Goal: Navigation & Orientation: Find specific page/section

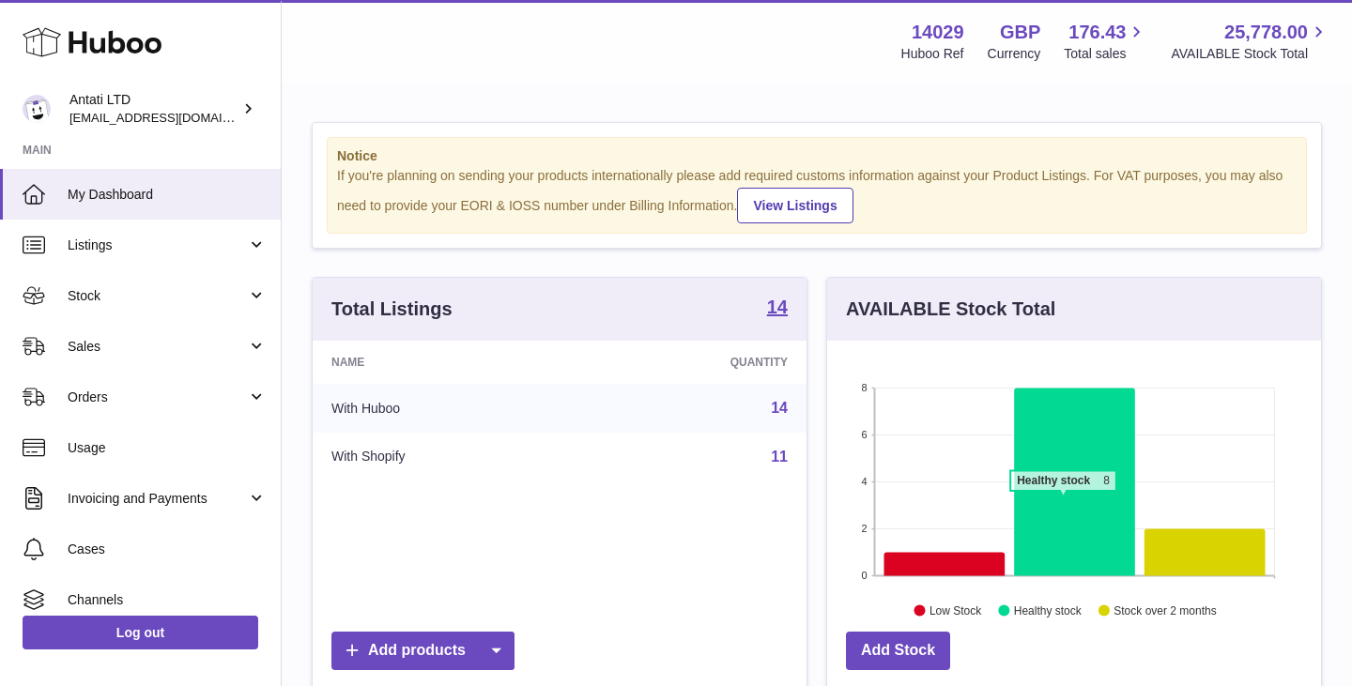
click at [1063, 500] on icon at bounding box center [1074, 482] width 121 height 188
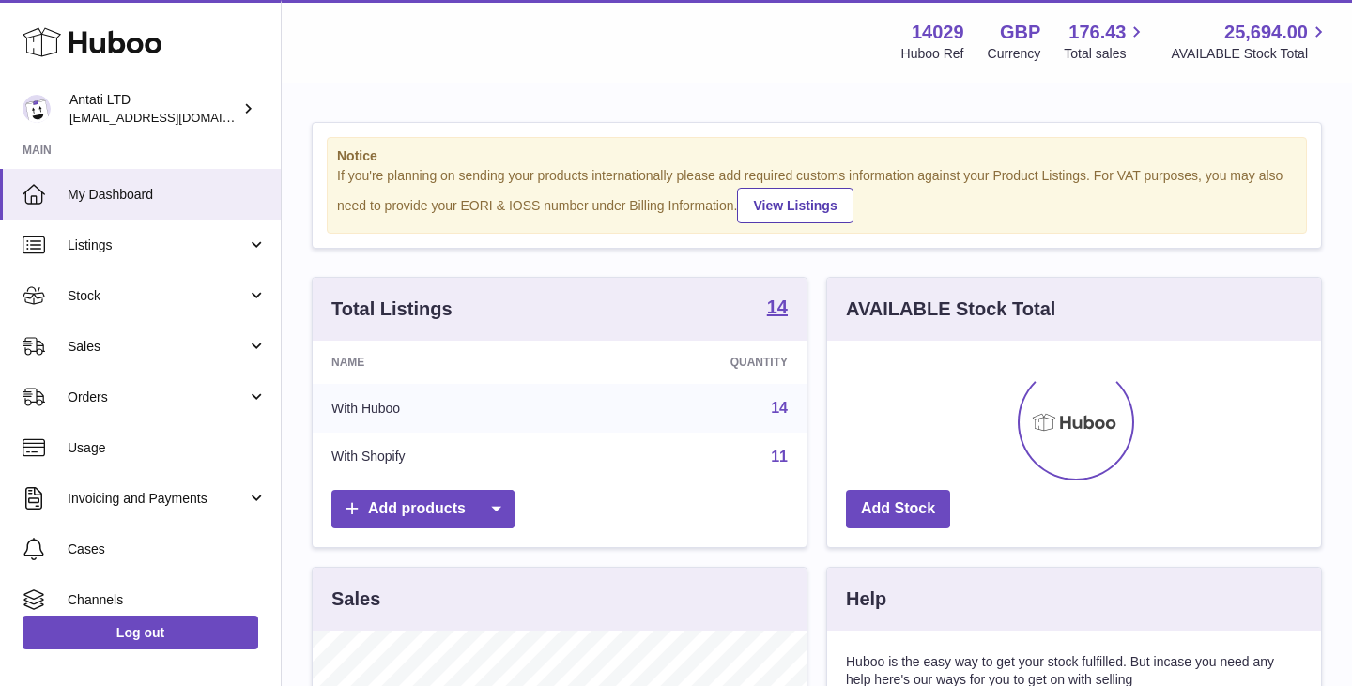
scroll to position [293, 494]
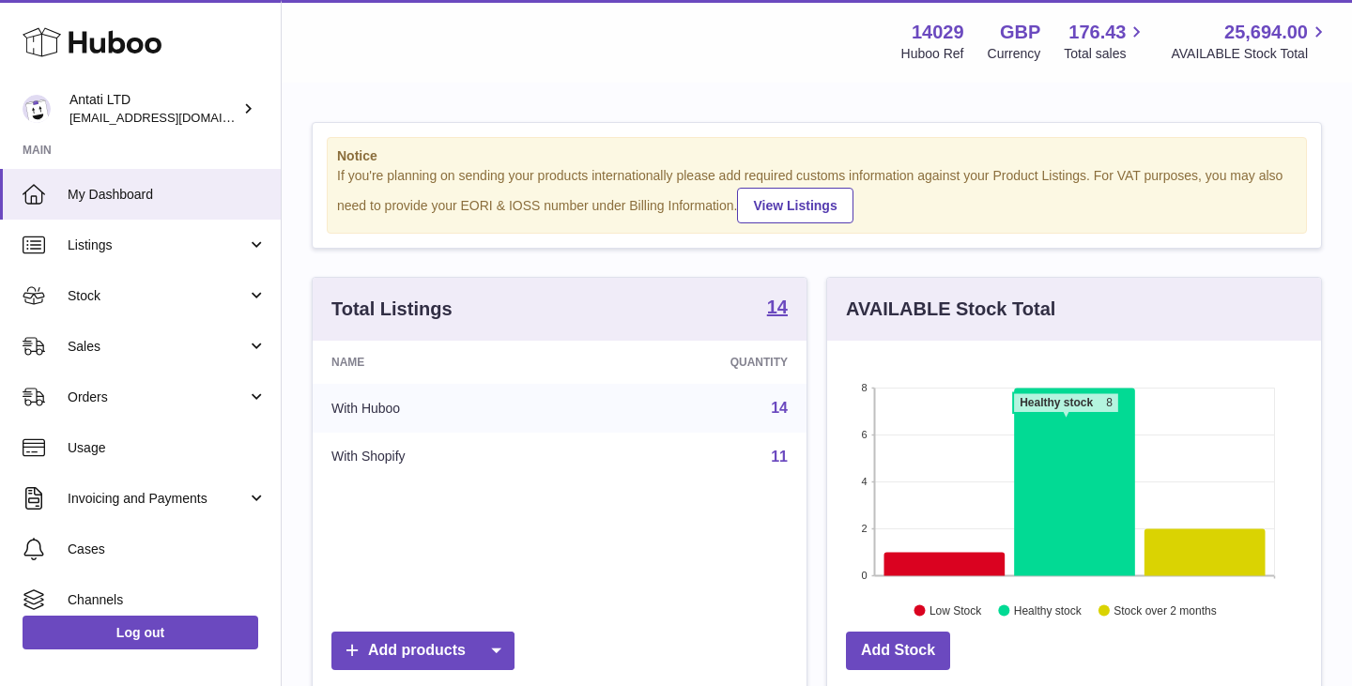
click at [1065, 422] on icon at bounding box center [1074, 482] width 121 height 188
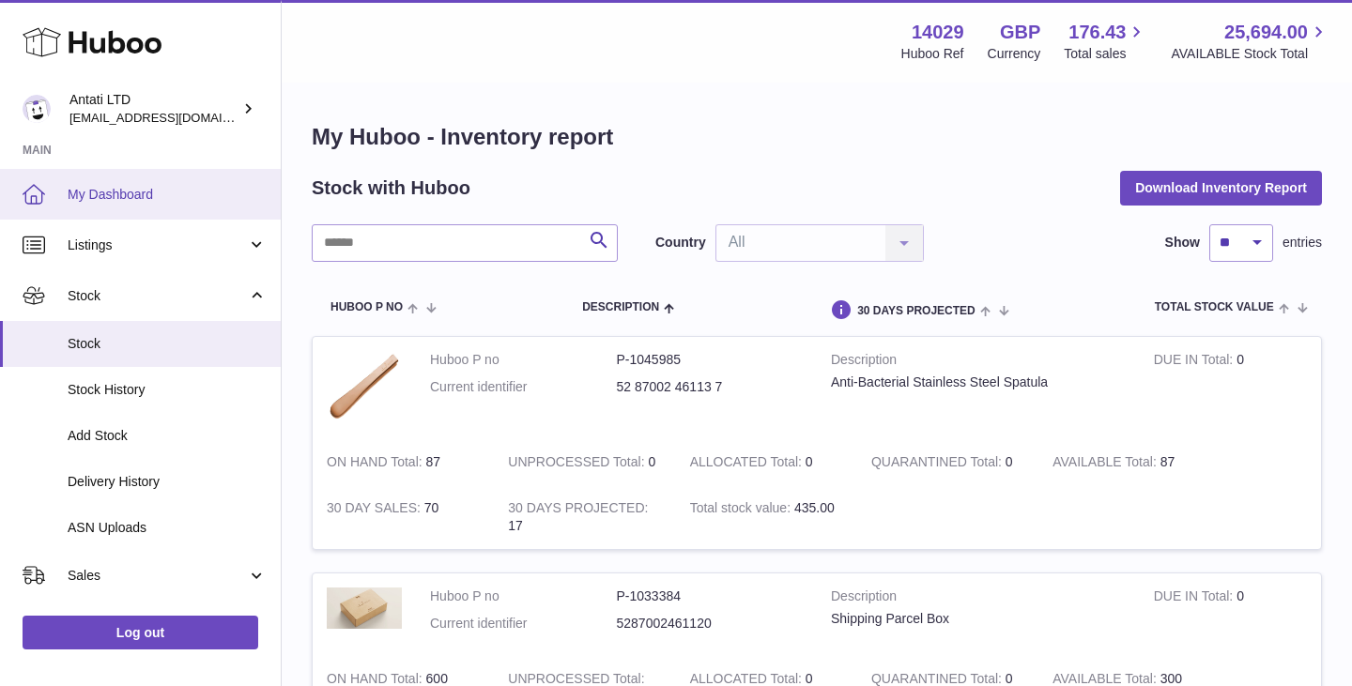
click at [151, 194] on span "My Dashboard" at bounding box center [167, 195] width 199 height 18
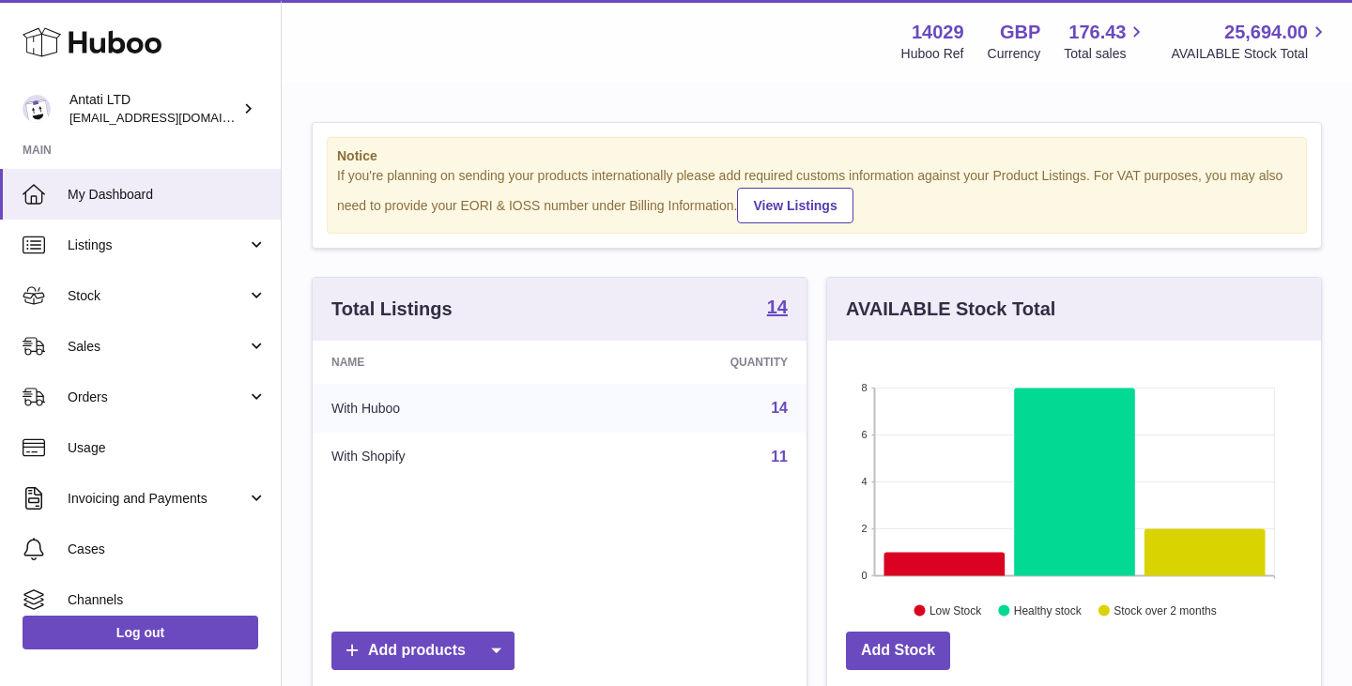
scroll to position [293, 494]
click at [931, 555] on icon at bounding box center [944, 563] width 121 height 23
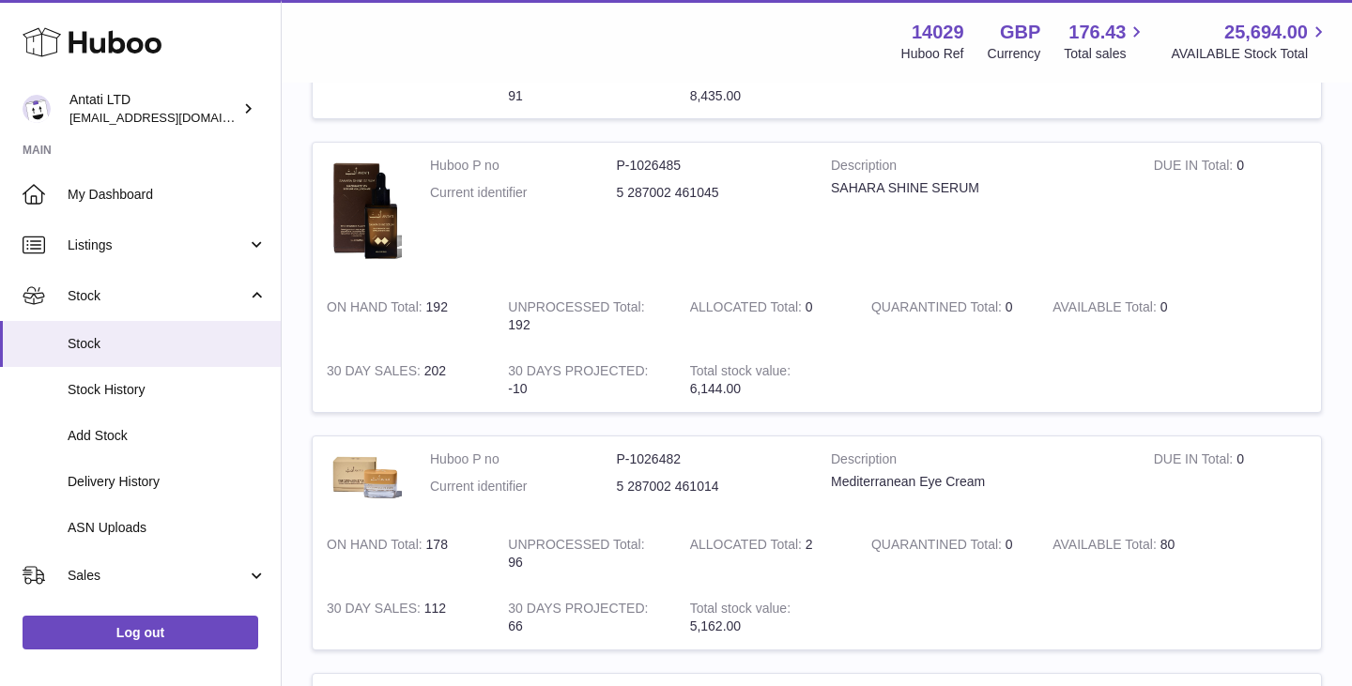
scroll to position [1668, 0]
